Goal: Information Seeking & Learning: Find specific page/section

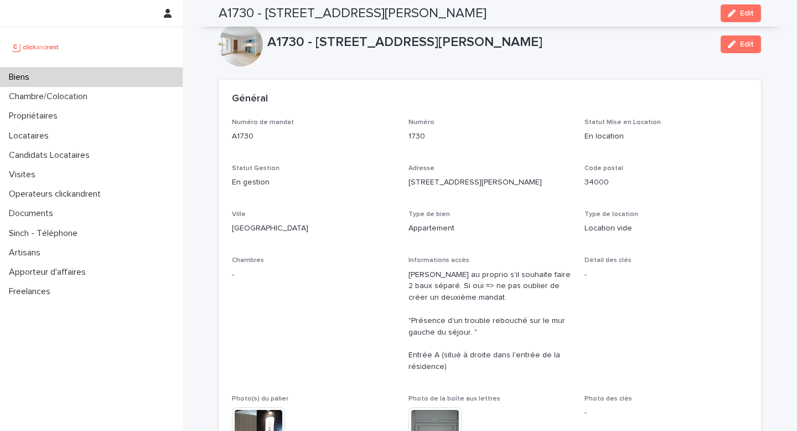
click at [69, 122] on div "Propriétaires" at bounding box center [91, 115] width 183 height 19
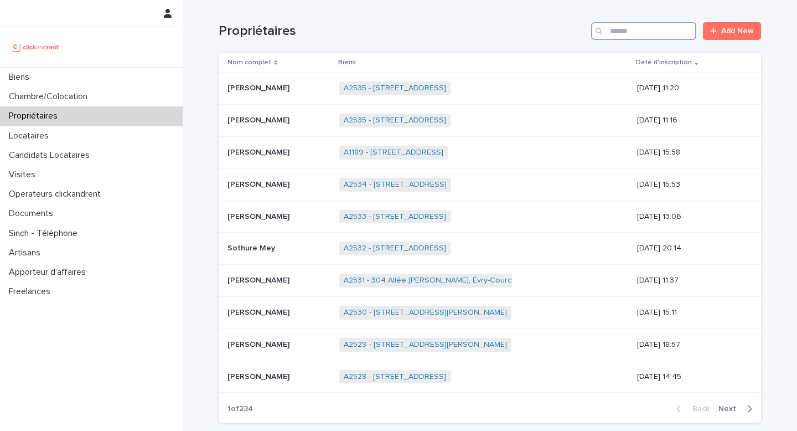
click at [631, 34] on input "Search" at bounding box center [643, 31] width 105 height 18
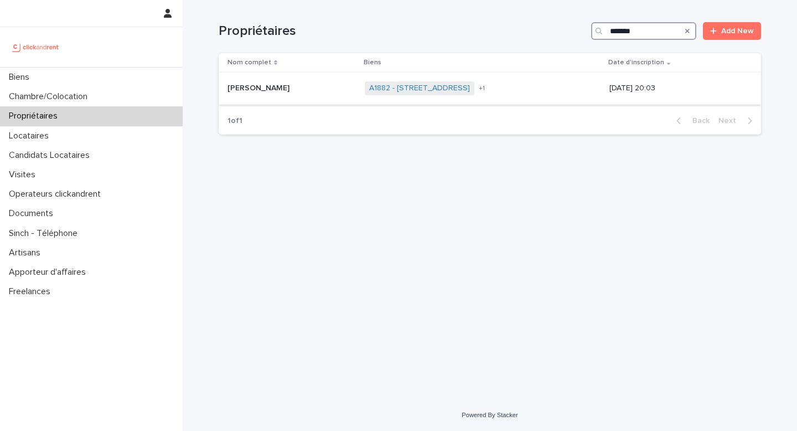
type input "*******"
click at [671, 91] on p "[DATE] 20:03" at bounding box center [676, 88] width 134 height 9
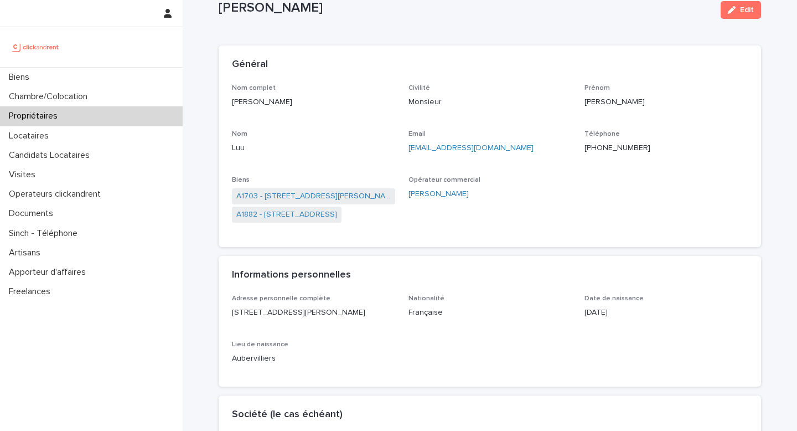
scroll to position [35, 0]
click at [373, 198] on link "A1703 - [STREET_ADDRESS][PERSON_NAME]" at bounding box center [313, 196] width 154 height 12
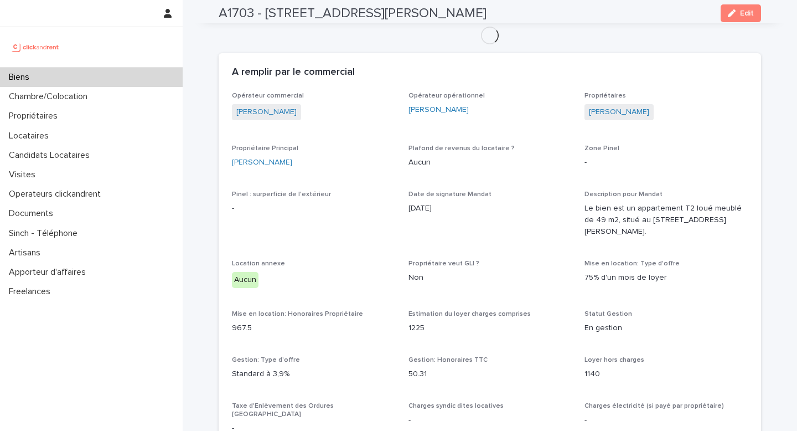
scroll to position [394, 0]
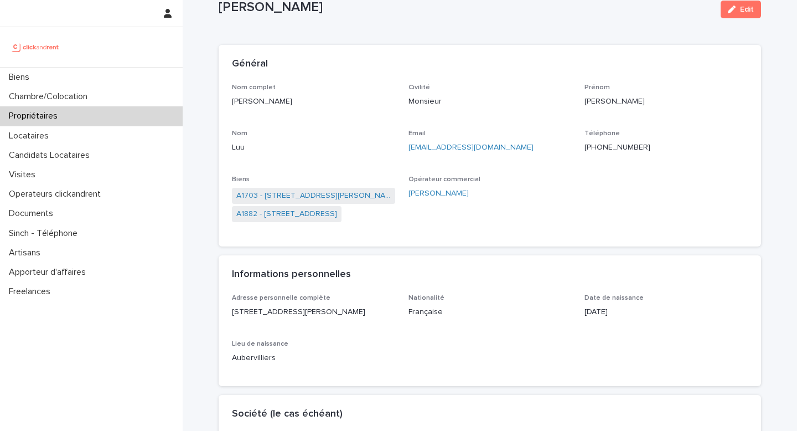
scroll to position [37, 0]
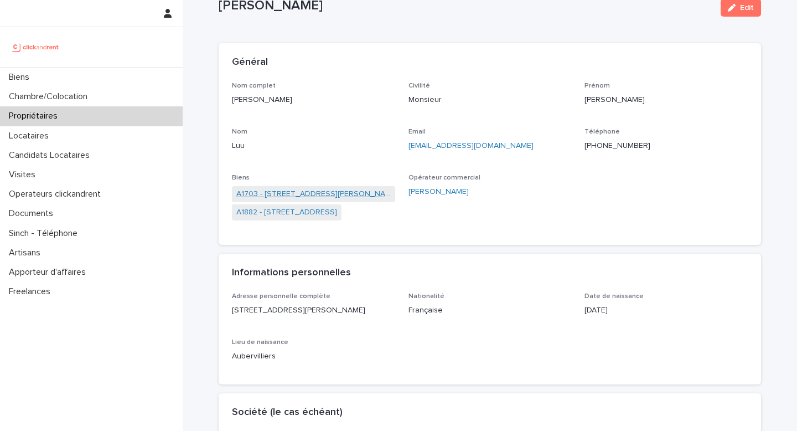
click at [315, 193] on link "A1703 - [STREET_ADDRESS][PERSON_NAME]" at bounding box center [313, 194] width 154 height 12
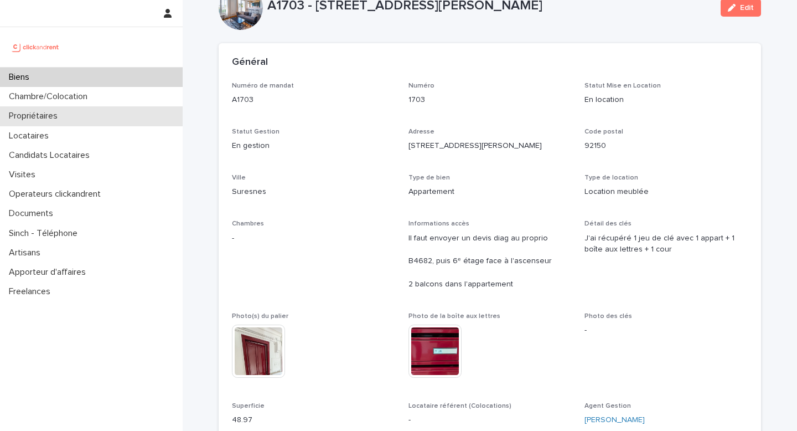
click at [79, 113] on div "Propriétaires" at bounding box center [91, 115] width 183 height 19
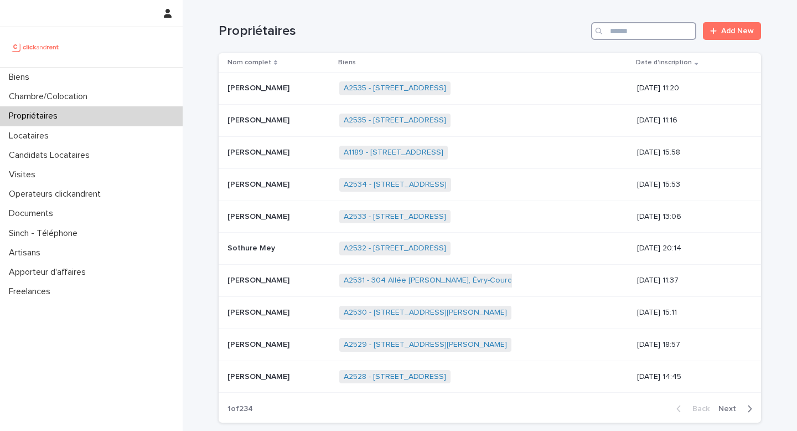
click at [643, 25] on input "Search" at bounding box center [643, 31] width 105 height 18
type input "*"
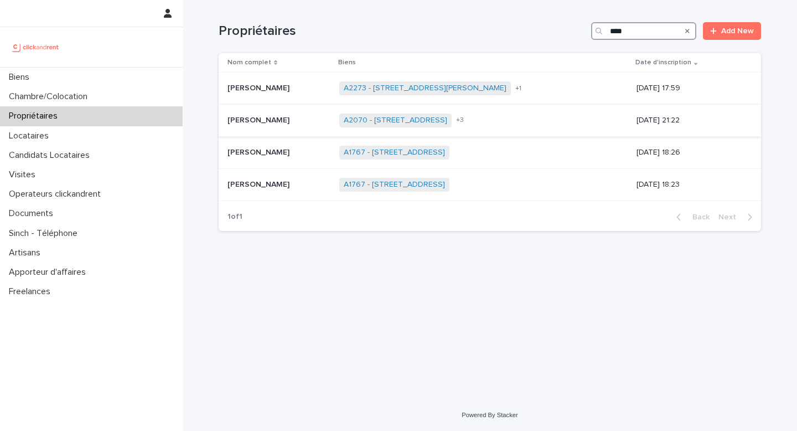
type input "****"
click at [582, 111] on div "A2070 - [STREET_ADDRESS][GEOGRAPHIC_DATA] A2088 - [STREET_ADDRESS][GEOGRAPHIC_D…" at bounding box center [483, 120] width 288 height 23
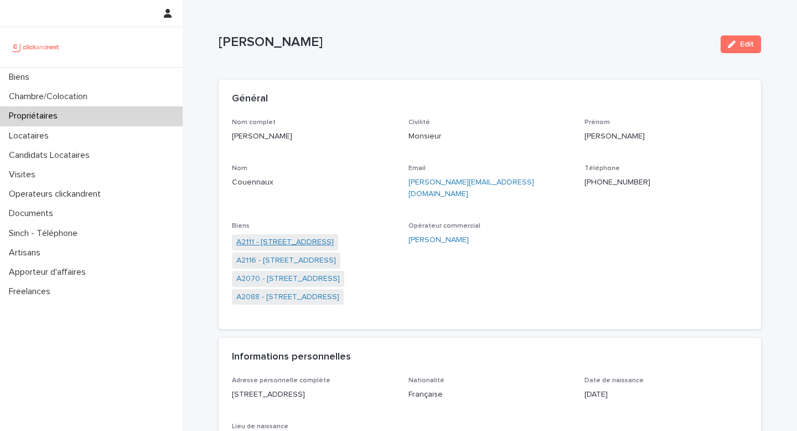
click at [334, 236] on link "A2111 - [STREET_ADDRESS]" at bounding box center [284, 242] width 97 height 12
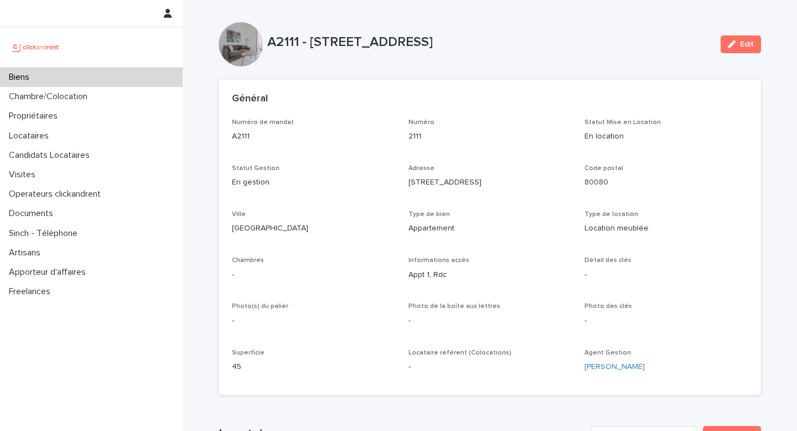
scroll to position [200, 0]
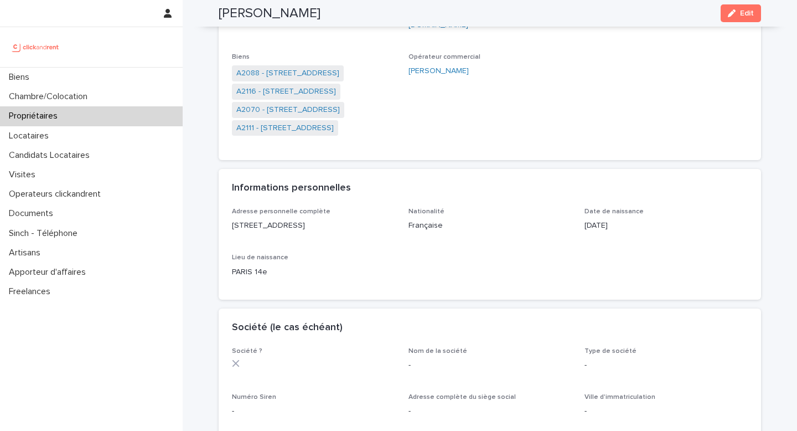
scroll to position [171, 0]
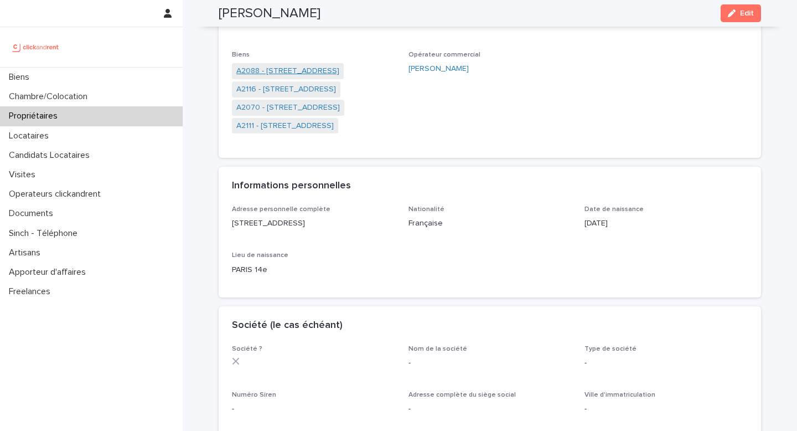
click at [296, 65] on link "A2088 - [STREET_ADDRESS]" at bounding box center [287, 71] width 103 height 12
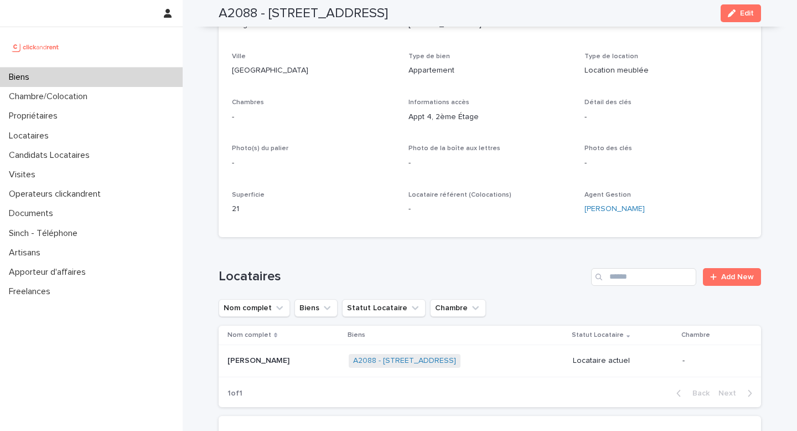
scroll to position [159, 0]
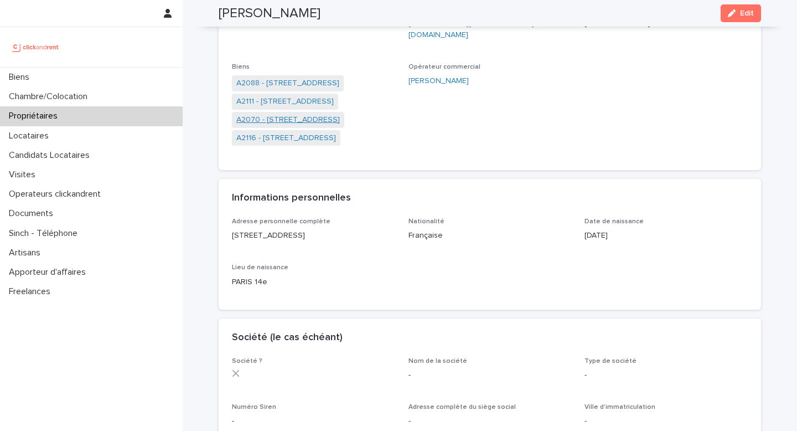
click at [321, 114] on link "A2070 - [STREET_ADDRESS]" at bounding box center [288, 120] width 104 height 12
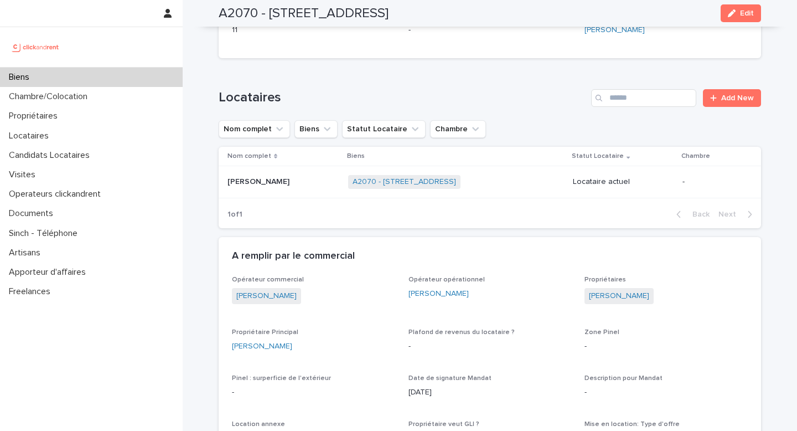
scroll to position [337, 0]
click at [588, 191] on td "Locataire actuel" at bounding box center [623, 181] width 110 height 32
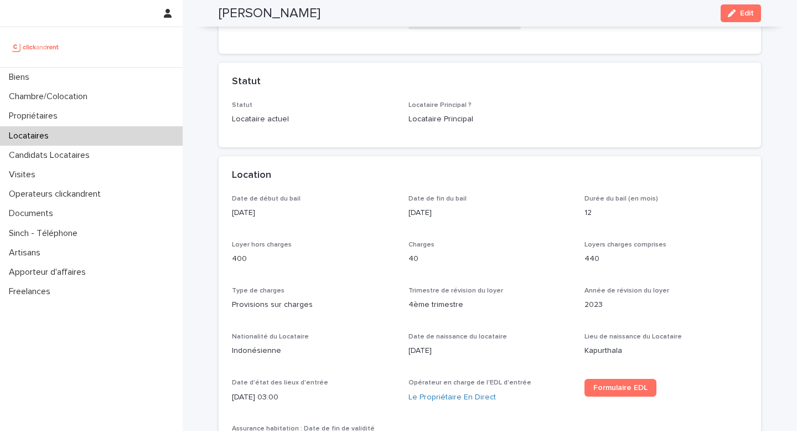
scroll to position [208, 0]
click at [603, 201] on span "Durée du bail (en mois)" at bounding box center [621, 200] width 74 height 7
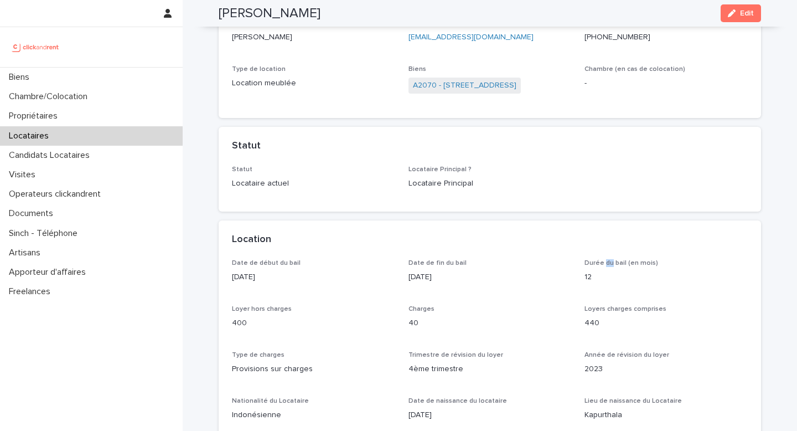
scroll to position [0, 0]
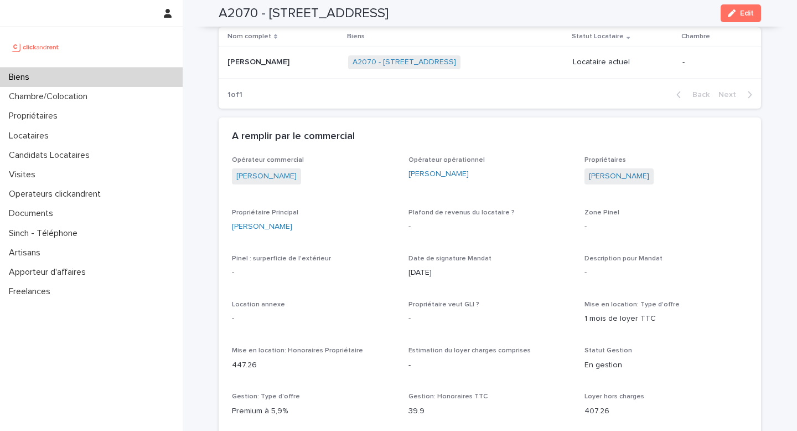
scroll to position [458, 0]
click at [649, 170] on link "[PERSON_NAME]" at bounding box center [619, 175] width 60 height 12
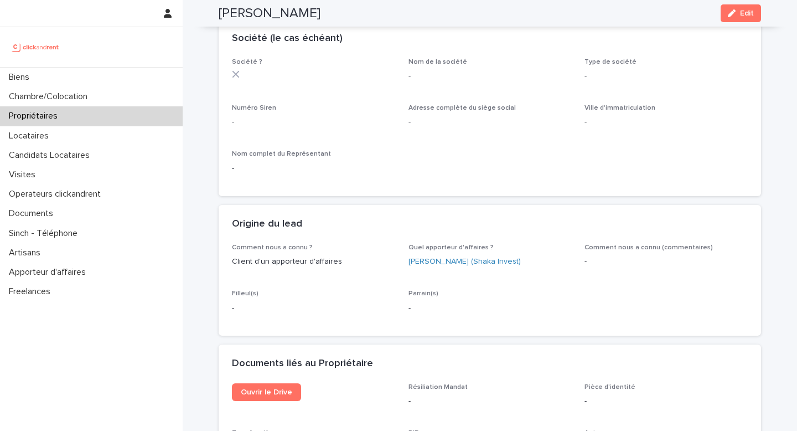
scroll to position [66, 0]
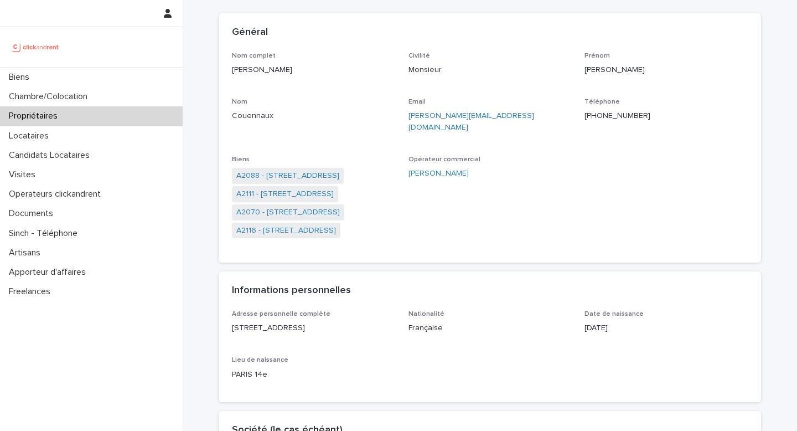
click at [279, 63] on div "[PERSON_NAME]" at bounding box center [313, 69] width 163 height 14
click at [279, 64] on div "[PERSON_NAME]" at bounding box center [313, 69] width 163 height 14
copy p "[PERSON_NAME]"
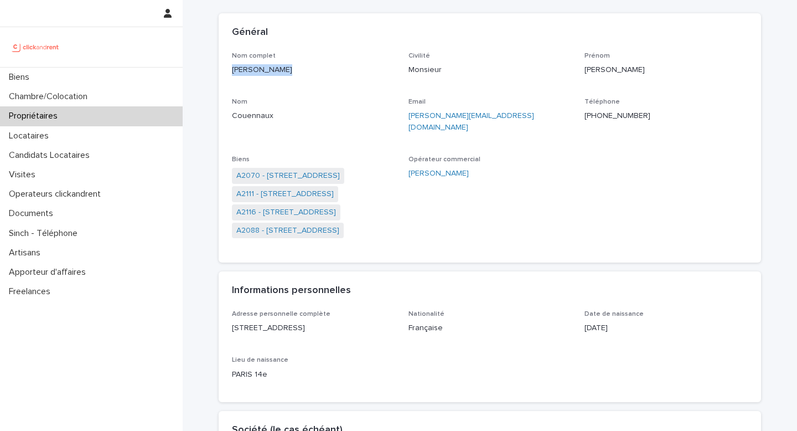
click at [63, 118] on p "Propriétaires" at bounding box center [35, 116] width 62 height 11
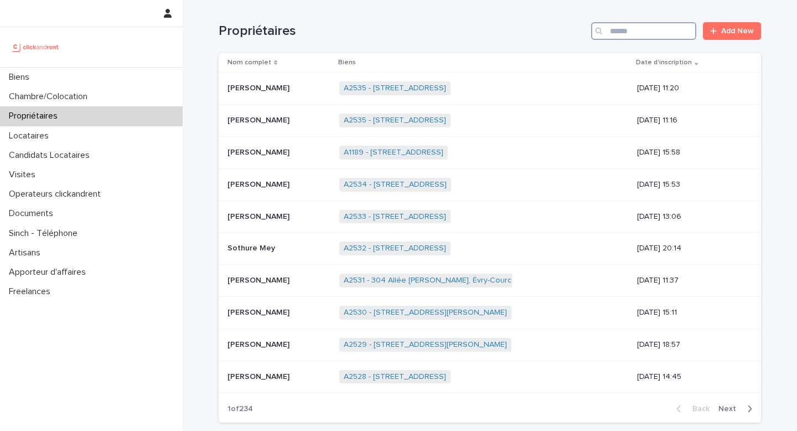
click at [669, 28] on input "Search" at bounding box center [643, 31] width 105 height 18
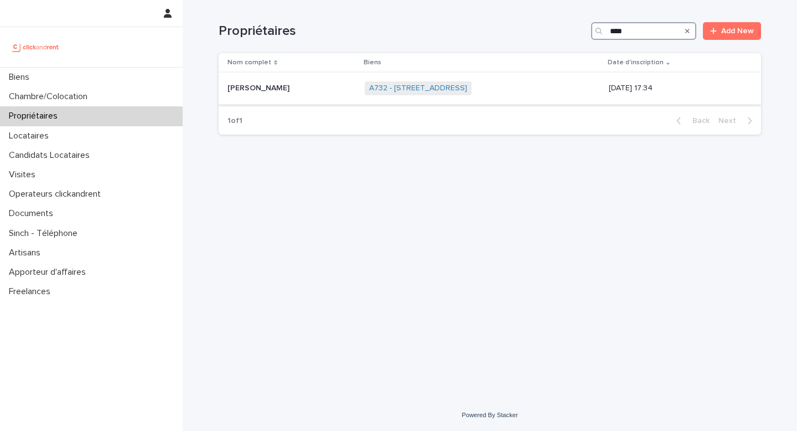
type input "****"
click at [600, 90] on div "A732 - [STREET_ADDRESS] + 0" at bounding box center [482, 88] width 235 height 23
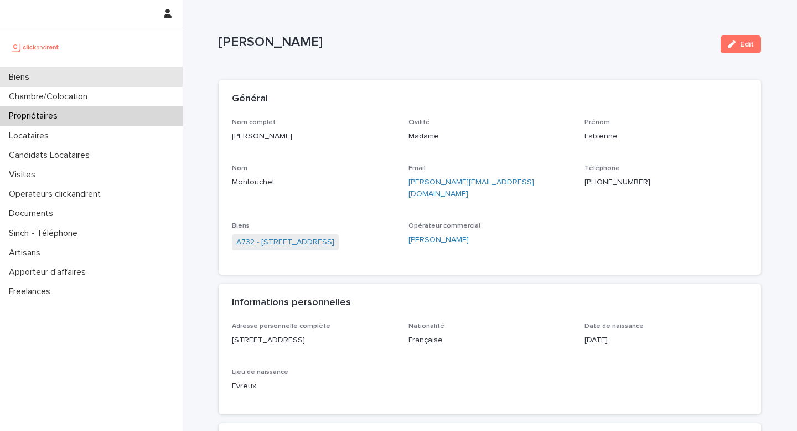
click at [58, 78] on div "Biens" at bounding box center [91, 77] width 183 height 19
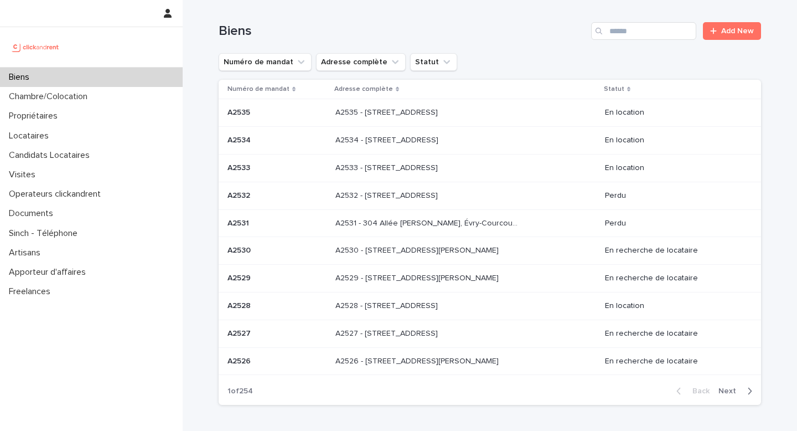
click at [601, 33] on icon "Search" at bounding box center [599, 31] width 7 height 7
click at [615, 27] on input "Search" at bounding box center [643, 31] width 105 height 18
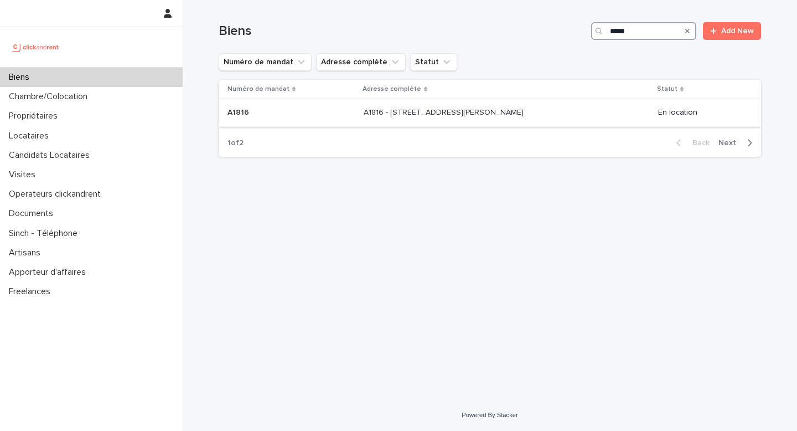
type input "*****"
click at [457, 117] on p "A1816 - [STREET_ADDRESS][PERSON_NAME]" at bounding box center [445, 112] width 162 height 12
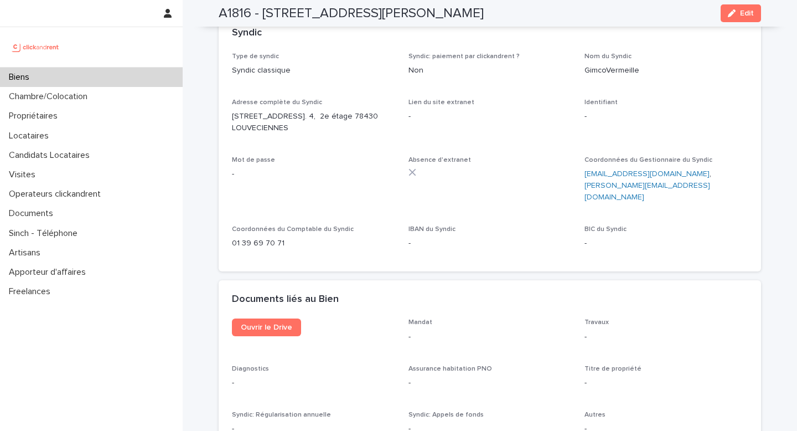
scroll to position [4030, 0]
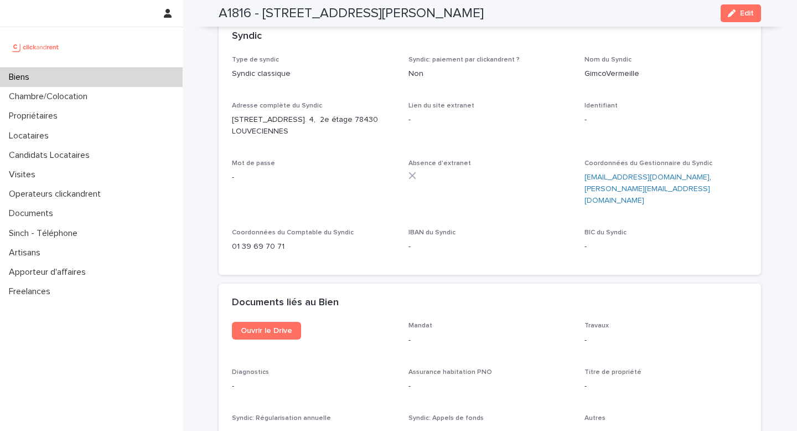
click at [265, 242] on ringoverc2c-number-84e06f14122c "01 39 69 70 71" at bounding box center [258, 246] width 53 height 8
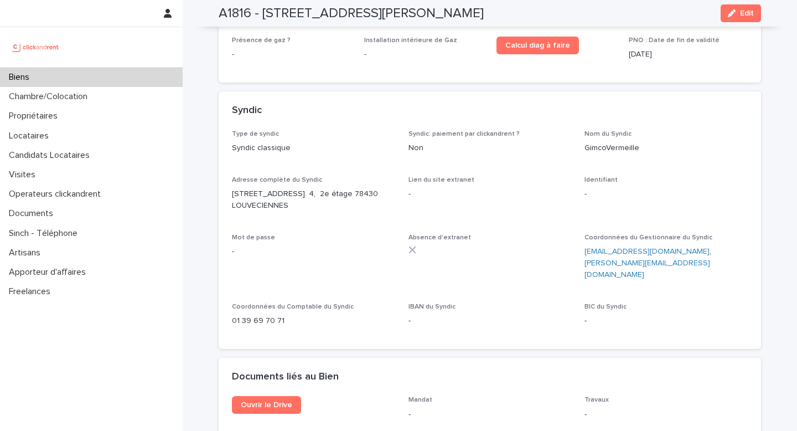
scroll to position [3958, 0]
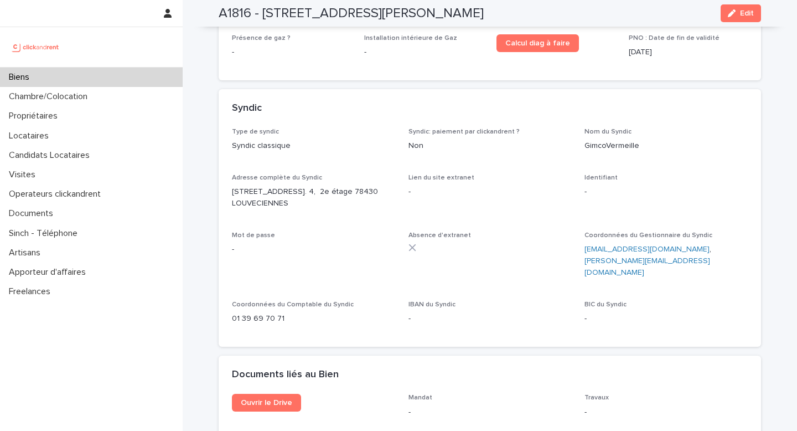
click at [69, 72] on div "Biens" at bounding box center [91, 77] width 183 height 19
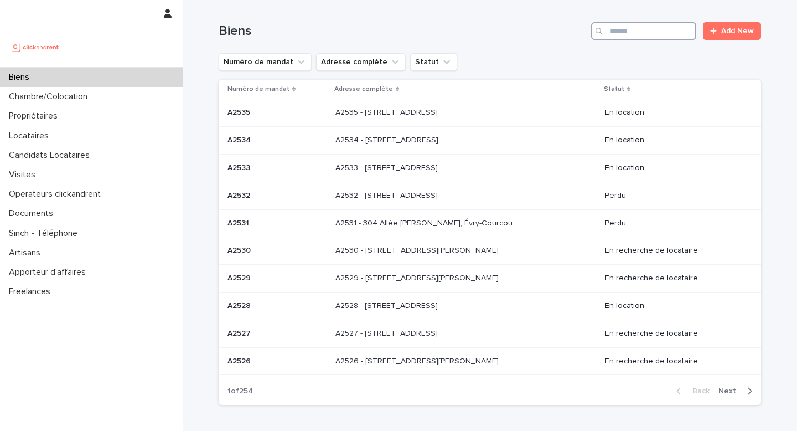
click at [639, 35] on input "Search" at bounding box center [643, 31] width 105 height 18
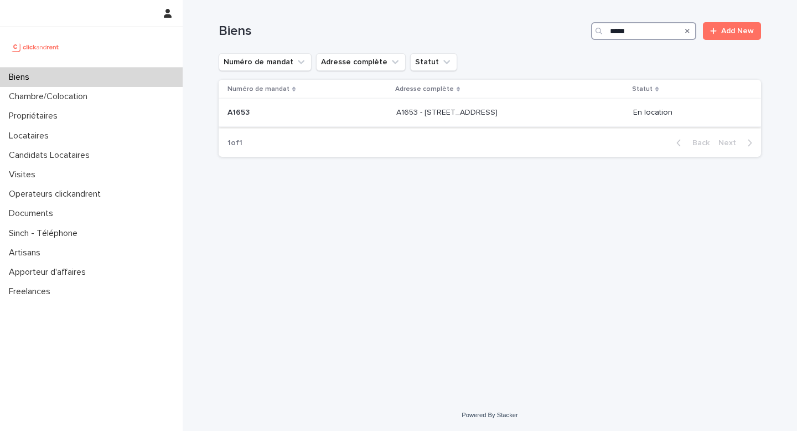
type input "*****"
click at [569, 115] on div "A1653 - 1 Allée de l'Amourette, Maisons-Alfort 94700 A1653 - 1 Allée de l'Amour…" at bounding box center [510, 113] width 228 height 18
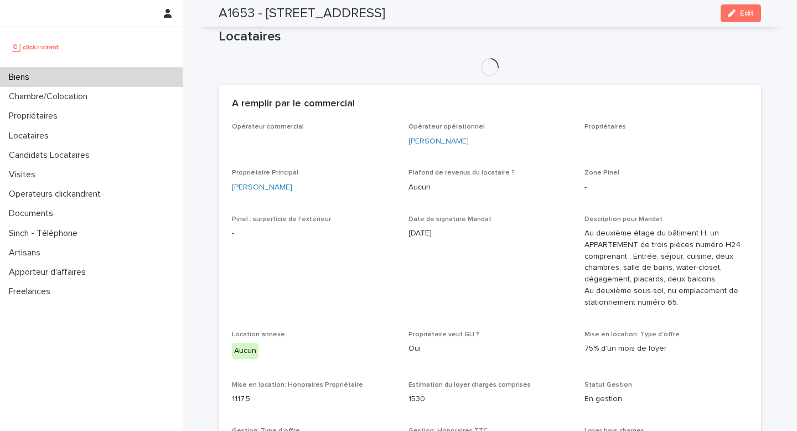
scroll to position [609, 0]
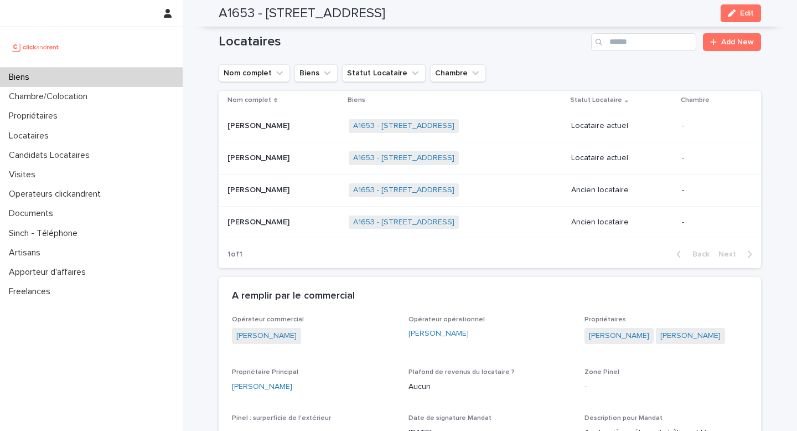
click at [524, 125] on div "A1653 - [STREET_ADDRESS] 94700 + 0" at bounding box center [455, 126] width 213 height 23
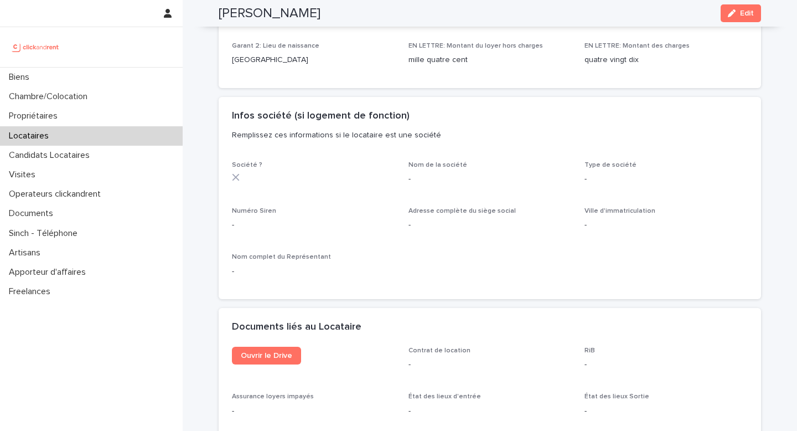
scroll to position [956, 0]
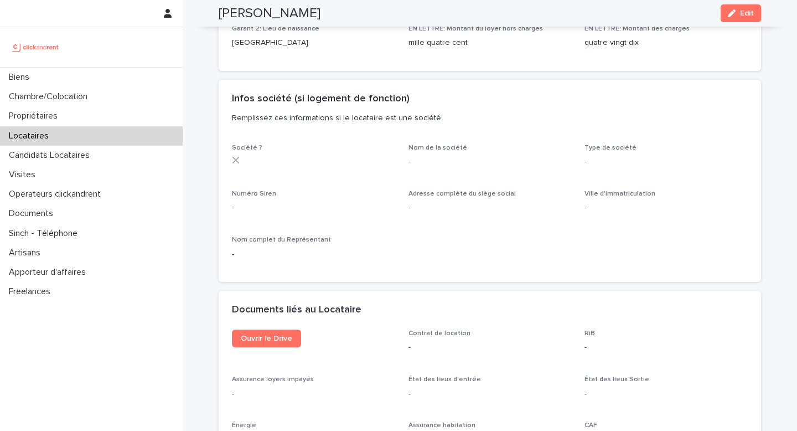
click at [277, 302] on div "Documents liés au Locataire" at bounding box center [490, 310] width 542 height 39
click at [277, 334] on span "Ouvrir le Drive" at bounding box center [266, 338] width 51 height 8
